Goal: Information Seeking & Learning: Learn about a topic

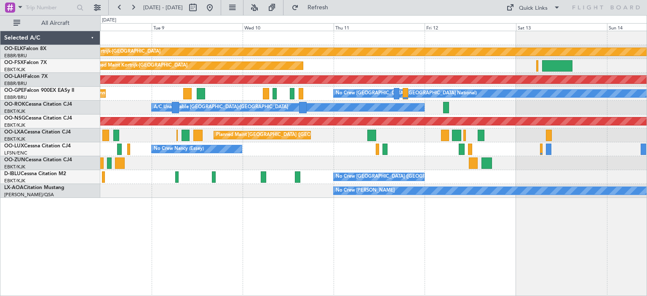
click at [198, 159] on div "Planned Maint Kortrijk-[GEOGRAPHIC_DATA] Planned Maint [GEOGRAPHIC_DATA]-[GEOGR…" at bounding box center [373, 114] width 546 height 167
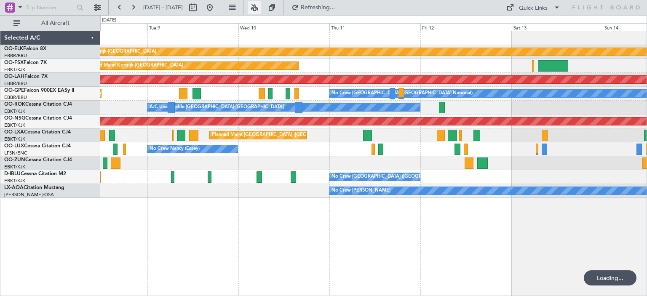
click at [261, 11] on button at bounding box center [254, 7] width 13 height 13
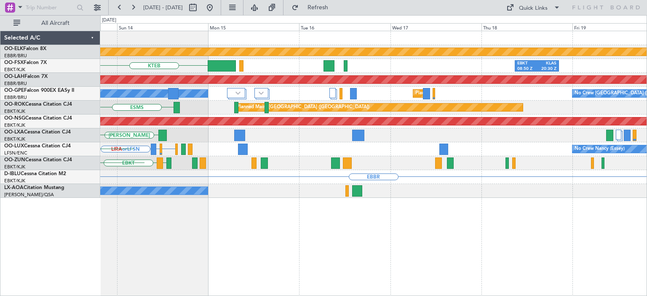
click at [76, 163] on div "Planned Maint Kortrijk-[GEOGRAPHIC_DATA] KTEB EBKT 08:50 Z KLAS 20:30 Z [GEOGRA…" at bounding box center [323, 155] width 647 height 281
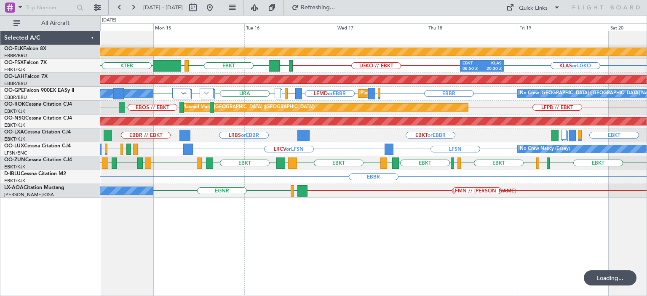
click at [375, 164] on div "EBKT EBKT EDDF EBKT [GEOGRAPHIC_DATA] EBKT LFMD EBKT LEPA EBKT LFMD [GEOGRAPHIC…" at bounding box center [373, 163] width 546 height 14
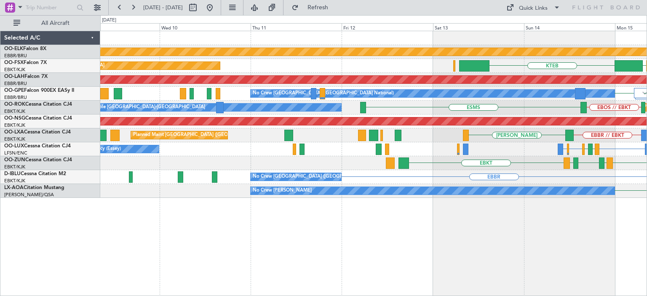
click at [646, 214] on div "Planned Maint Kortrijk-[GEOGRAPHIC_DATA] KTEB [GEOGRAPHIC_DATA] Planned Maint […" at bounding box center [373, 163] width 547 height 265
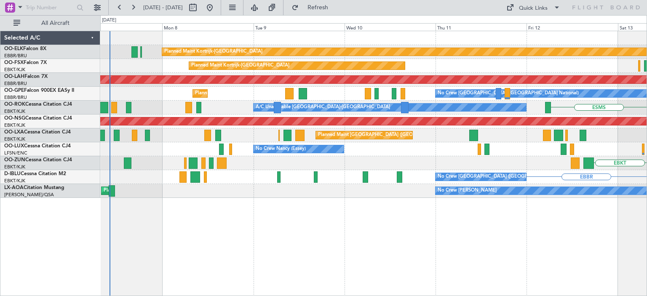
click at [381, 141] on div "Planned Maint Kortrijk-[GEOGRAPHIC_DATA] Planned Maint [GEOGRAPHIC_DATA]-[GEOGR…" at bounding box center [373, 114] width 546 height 167
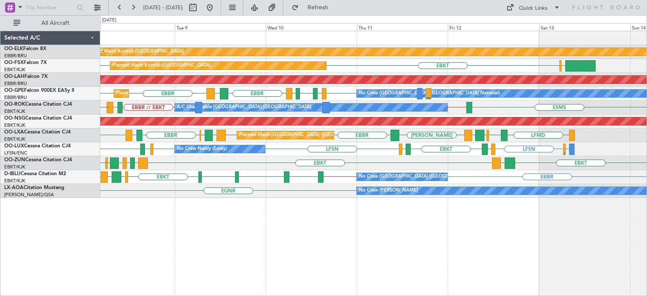
click at [463, 158] on div "Planned Maint Kortrijk-[GEOGRAPHIC_DATA] [GEOGRAPHIC_DATA] EBKT LFMN EBKT [GEOG…" at bounding box center [373, 114] width 546 height 167
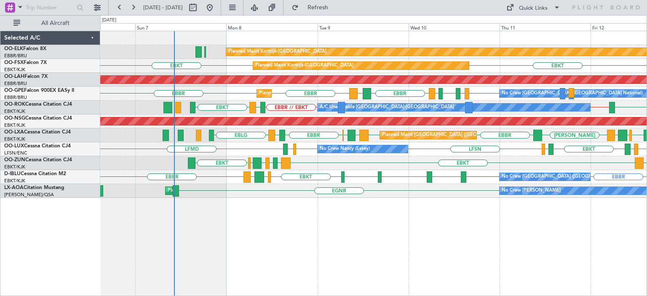
click at [325, 194] on div "Planned Maint Kortrijk-[GEOGRAPHIC_DATA] Planned Maint [GEOGRAPHIC_DATA]-[GEOGR…" at bounding box center [373, 114] width 546 height 167
